Goal: Register for event/course: Sign up to attend an event or enroll in a course

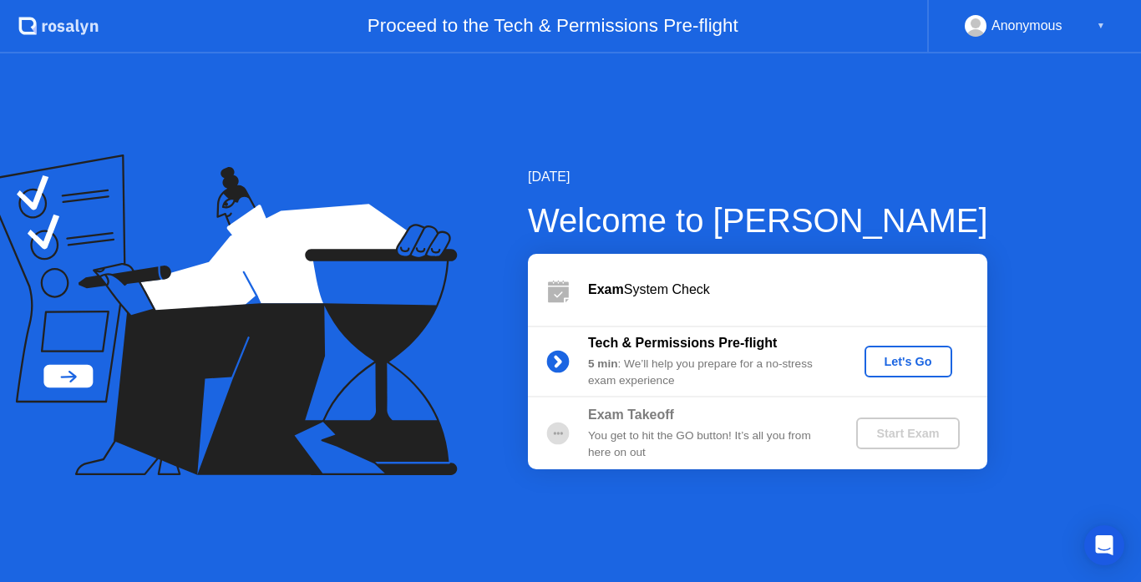
click at [891, 357] on div "Let's Go" at bounding box center [908, 361] width 74 height 13
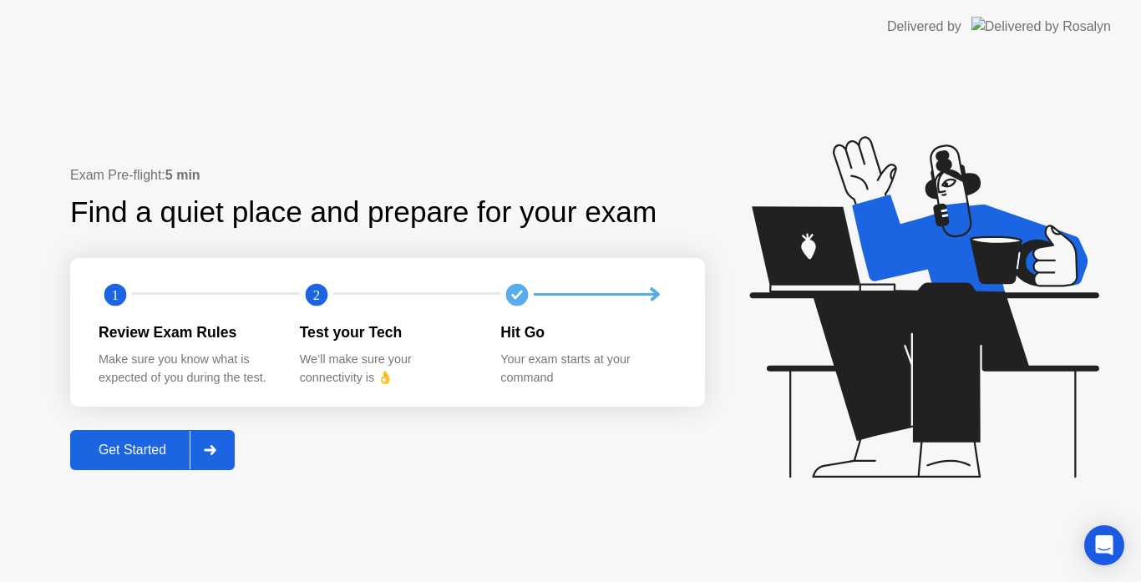
click at [122, 446] on div "Get Started" at bounding box center [132, 450] width 114 height 15
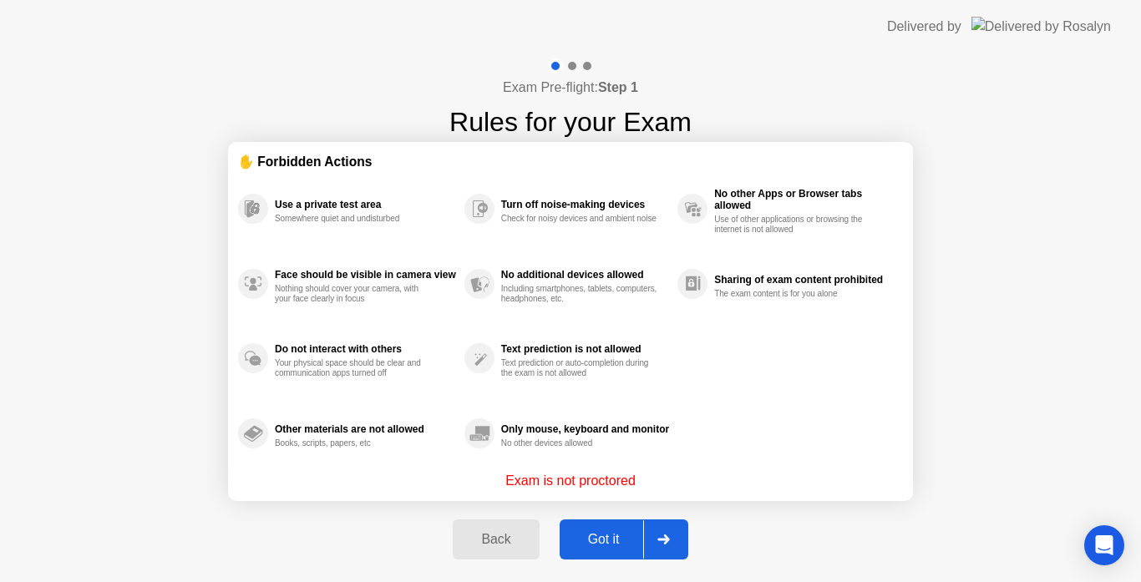
click at [612, 541] on div "Got it" at bounding box center [604, 539] width 79 height 15
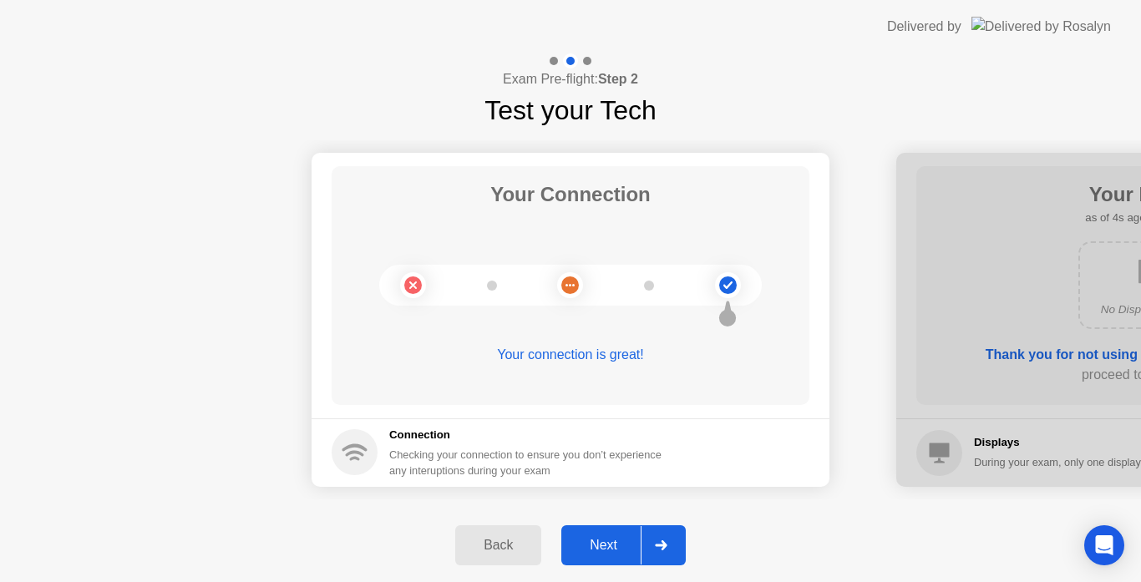
click at [605, 542] on div "Next" at bounding box center [604, 545] width 74 height 15
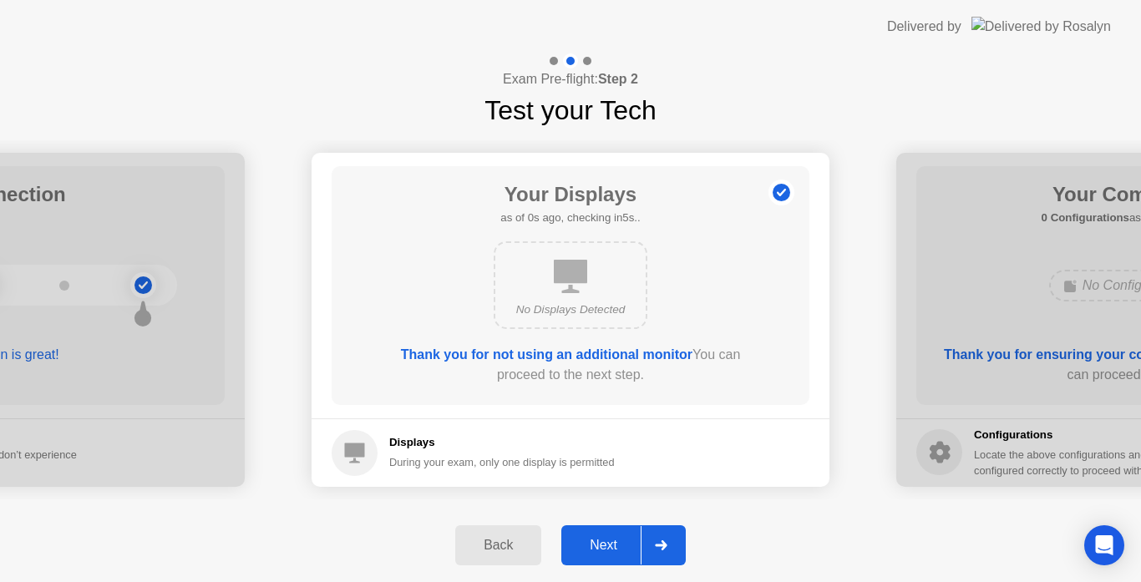
click at [605, 542] on div "Next" at bounding box center [604, 545] width 74 height 15
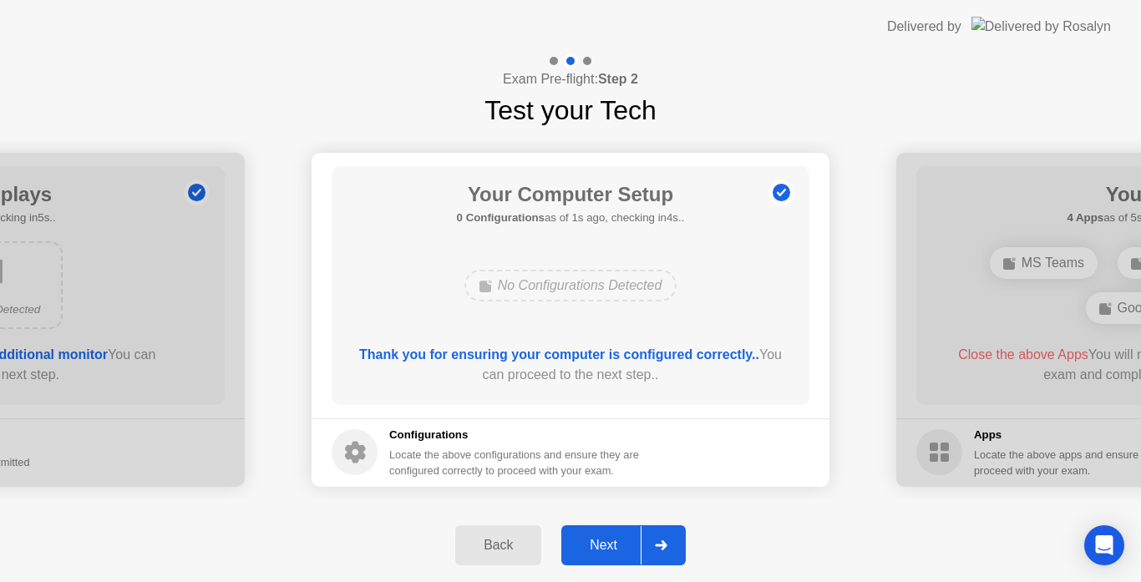
click at [594, 546] on div "Next" at bounding box center [604, 545] width 74 height 15
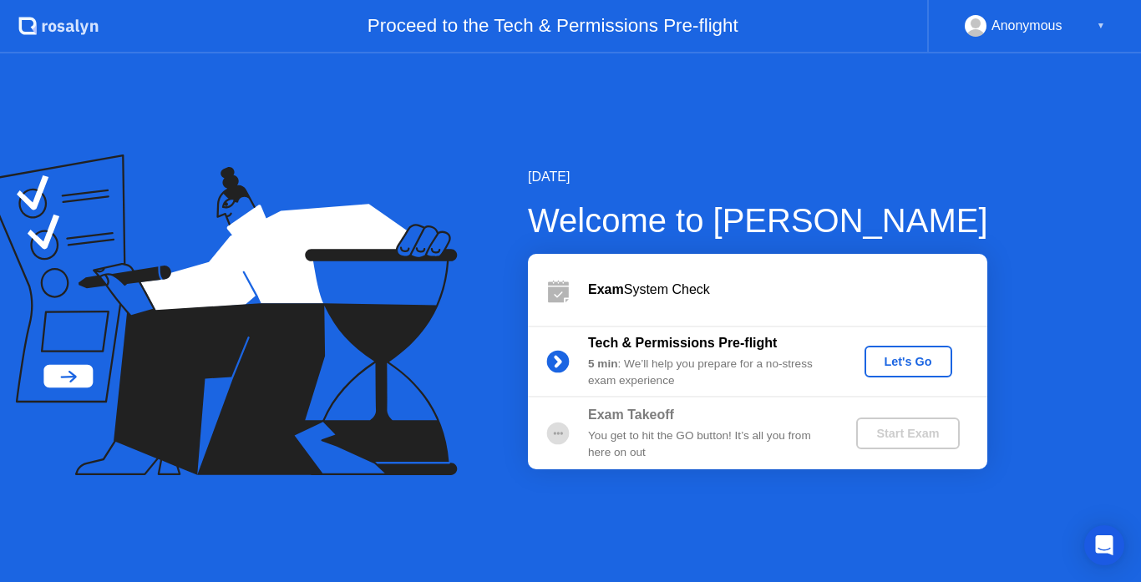
click at [907, 362] on div "Let's Go" at bounding box center [908, 361] width 74 height 13
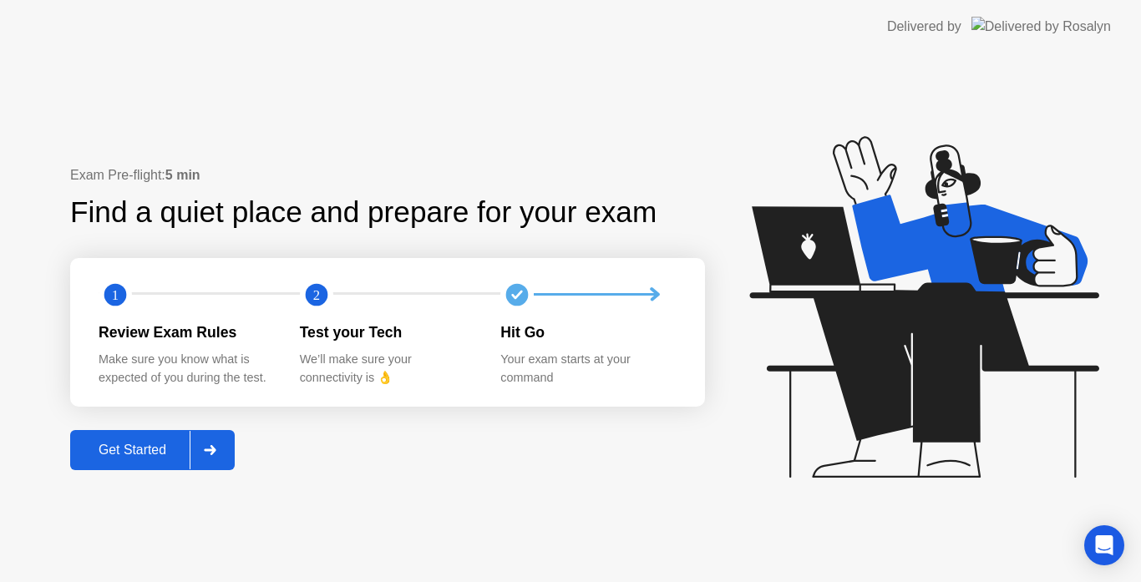
click at [162, 443] on div "Get Started" at bounding box center [132, 450] width 114 height 15
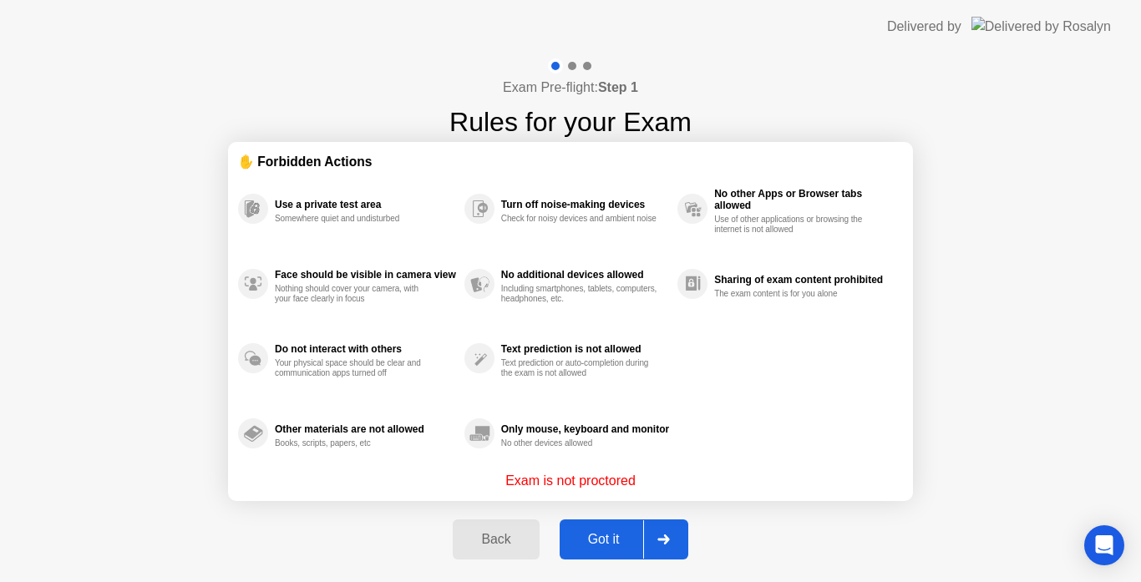
click at [602, 544] on div "Got it" at bounding box center [604, 539] width 79 height 15
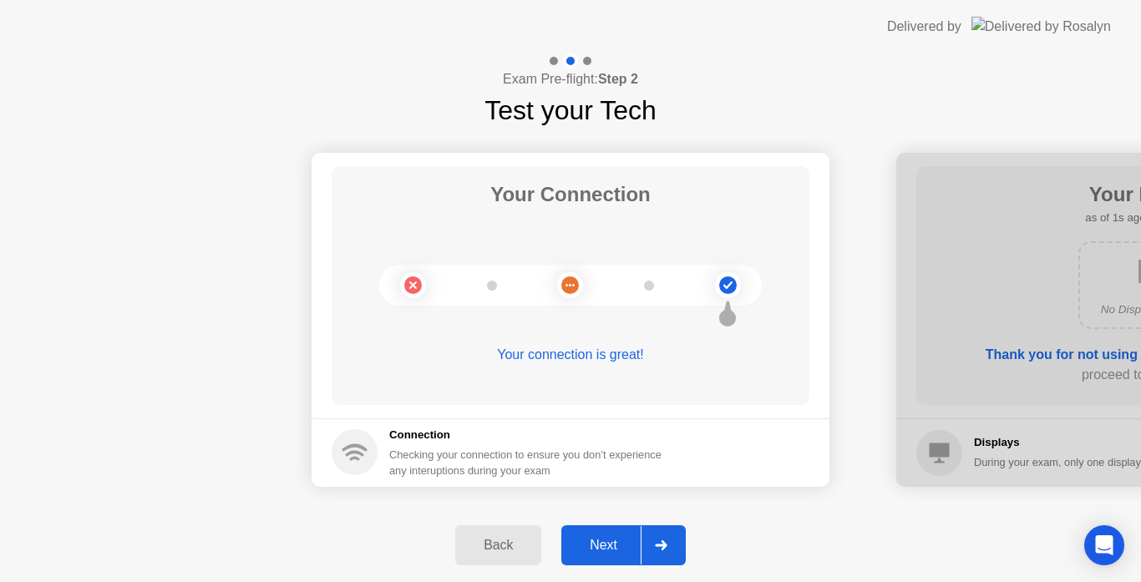
click at [602, 544] on div "Next" at bounding box center [604, 545] width 74 height 15
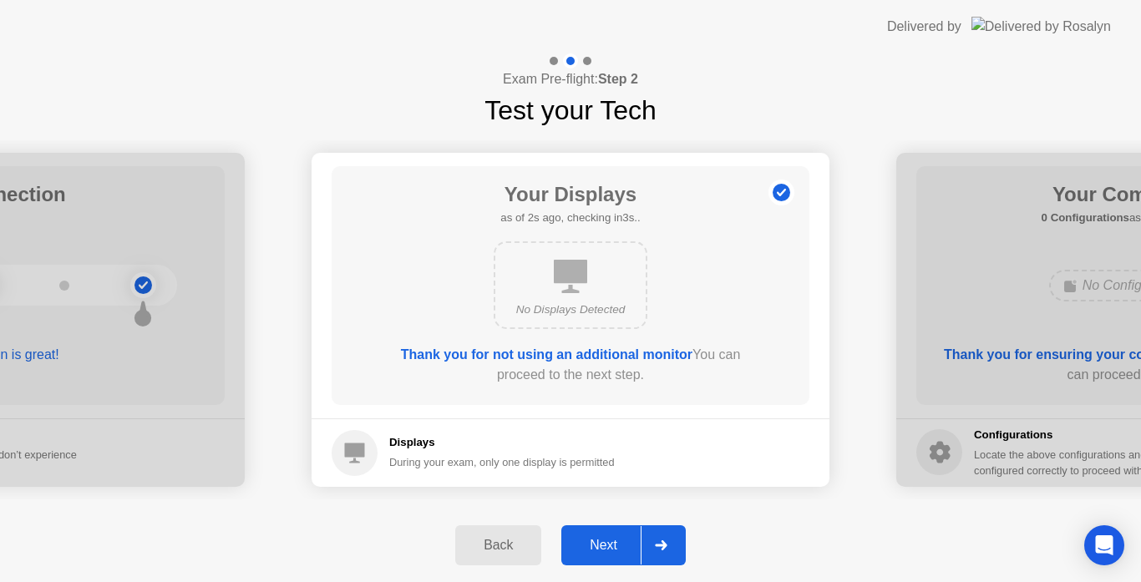
click at [602, 544] on div "Next" at bounding box center [604, 545] width 74 height 15
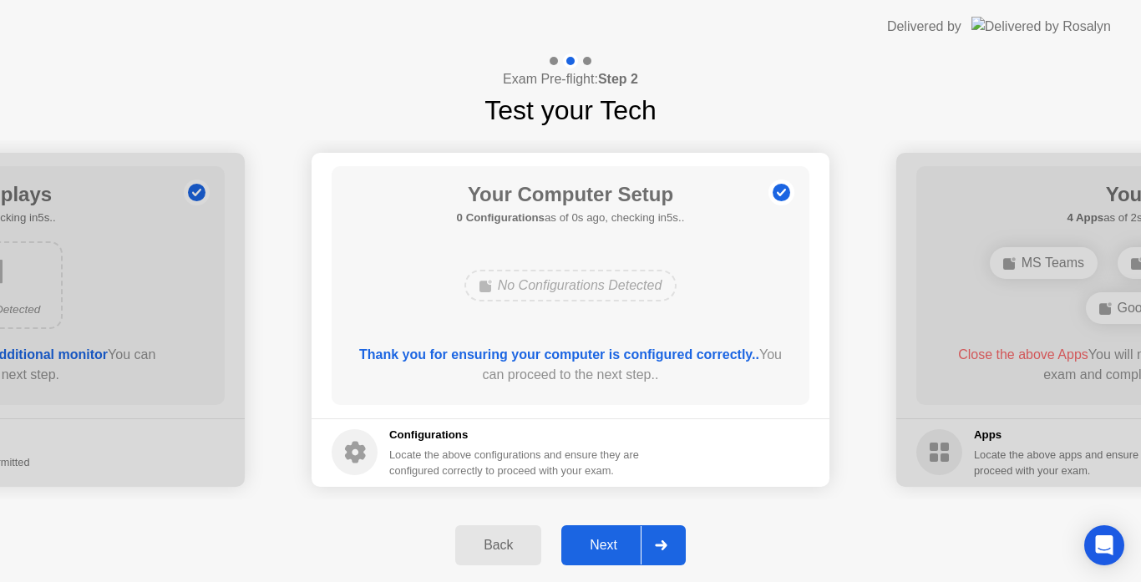
click at [602, 544] on div "Next" at bounding box center [604, 545] width 74 height 15
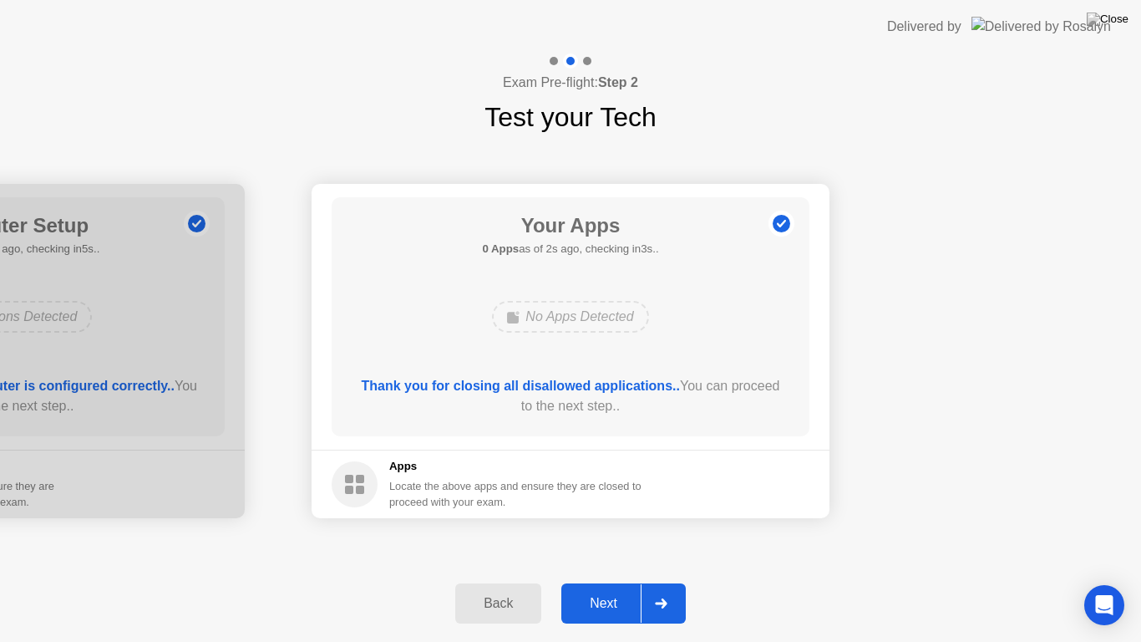
click at [602, 582] on div "Next" at bounding box center [604, 603] width 74 height 15
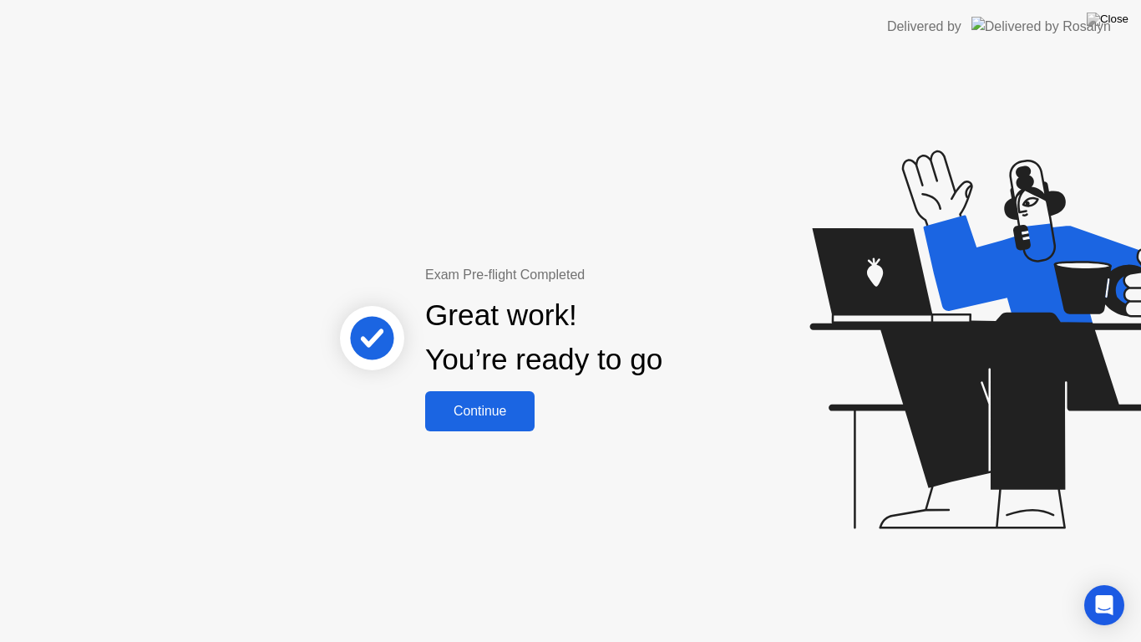
click at [493, 406] on div "Continue" at bounding box center [479, 411] width 99 height 15
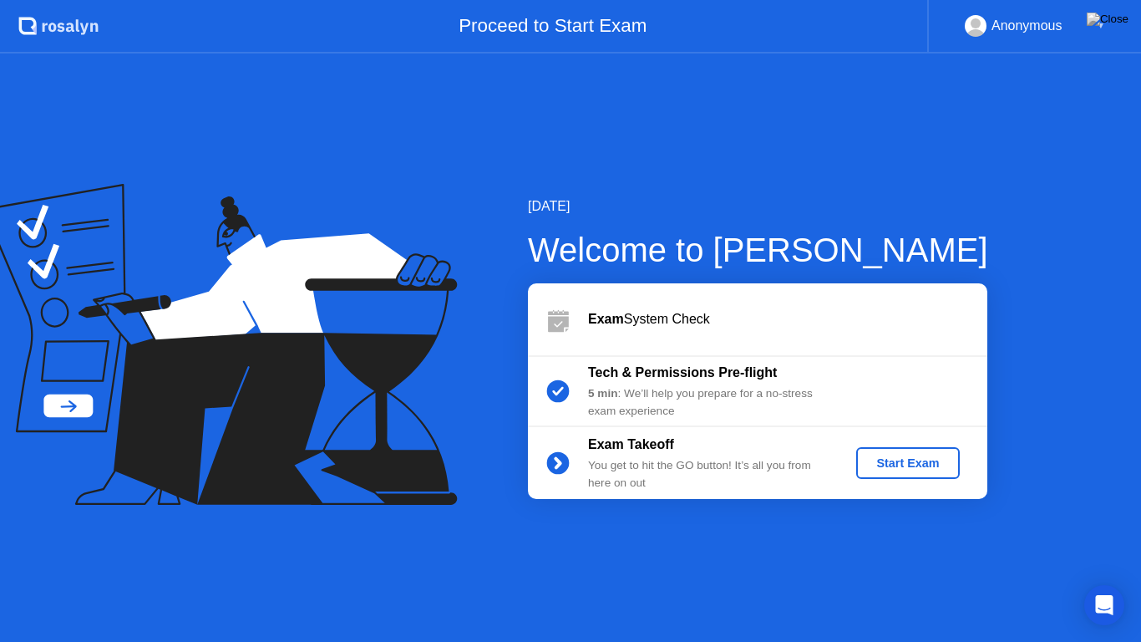
click at [889, 470] on div "Start Exam" at bounding box center [907, 462] width 89 height 13
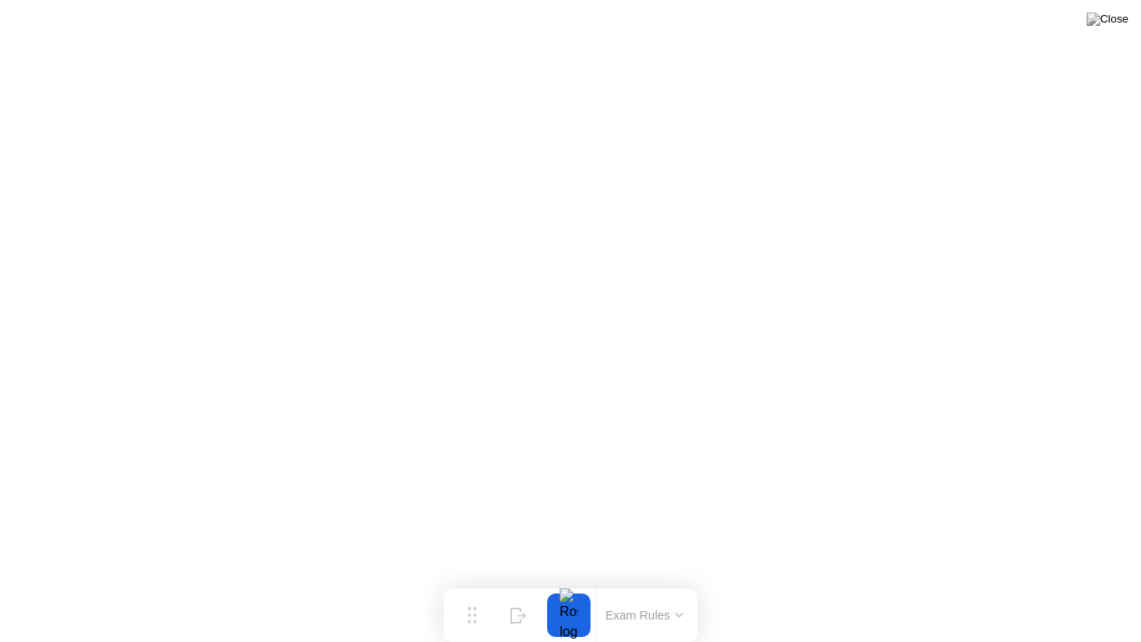
click at [648, 582] on button "Exam Rules" at bounding box center [645, 614] width 89 height 15
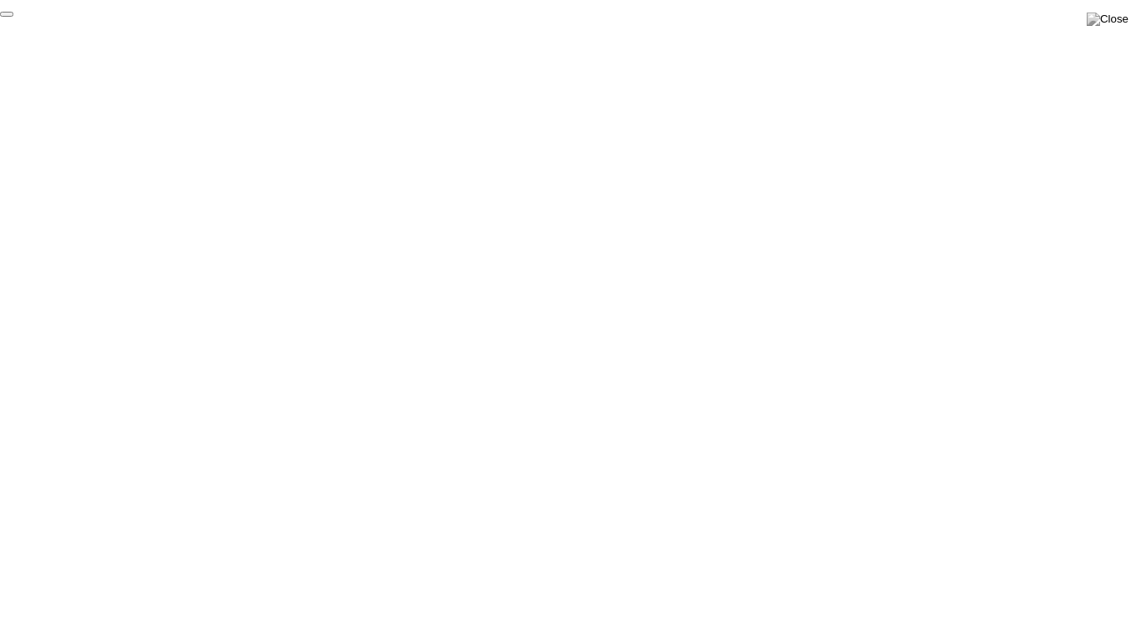
click div "End Proctoring Session"
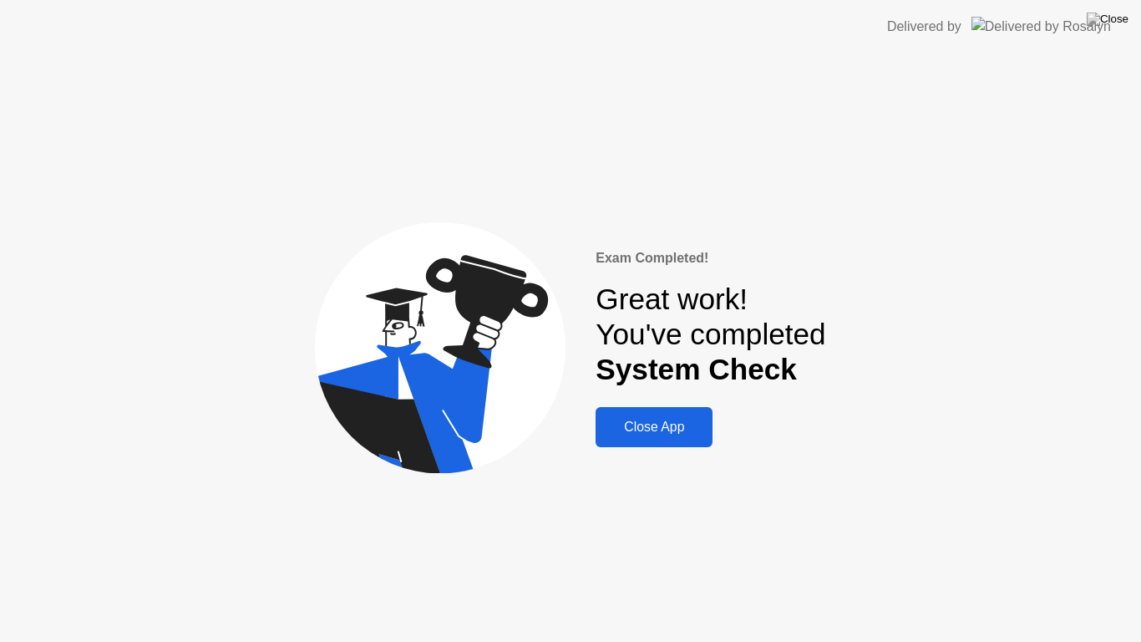
click at [663, 422] on div "Close App" at bounding box center [654, 426] width 107 height 15
